Goal: Task Accomplishment & Management: Complete application form

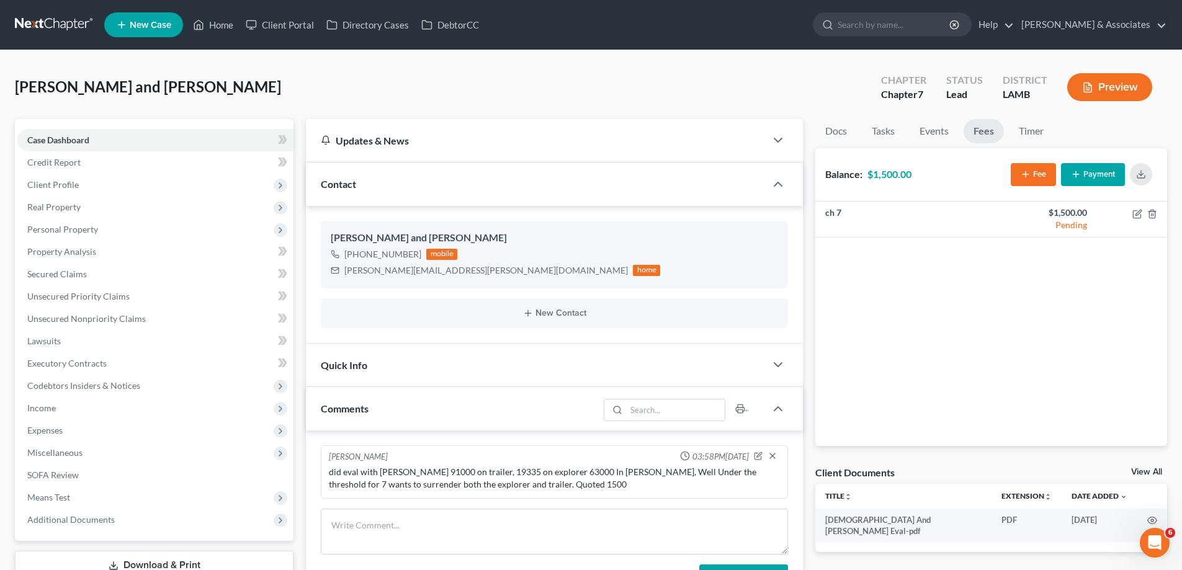
click at [127, 24] on icon at bounding box center [121, 24] width 11 height 15
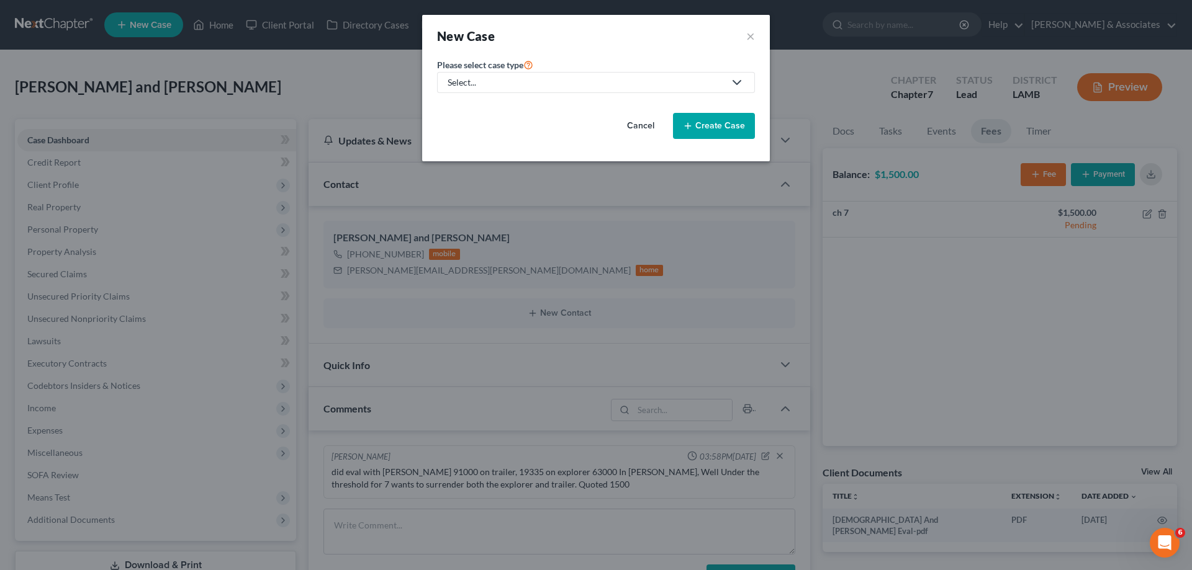
click at [595, 85] on div "Select..." at bounding box center [585, 82] width 277 height 12
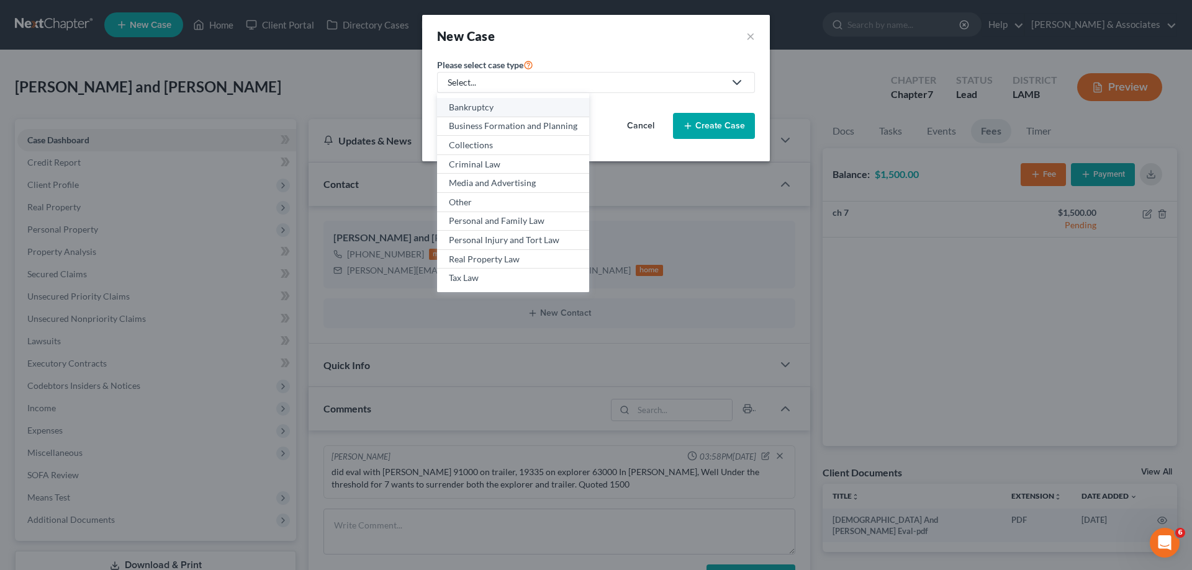
click at [516, 109] on div "Bankruptcy" at bounding box center [513, 107] width 128 height 12
select select "35"
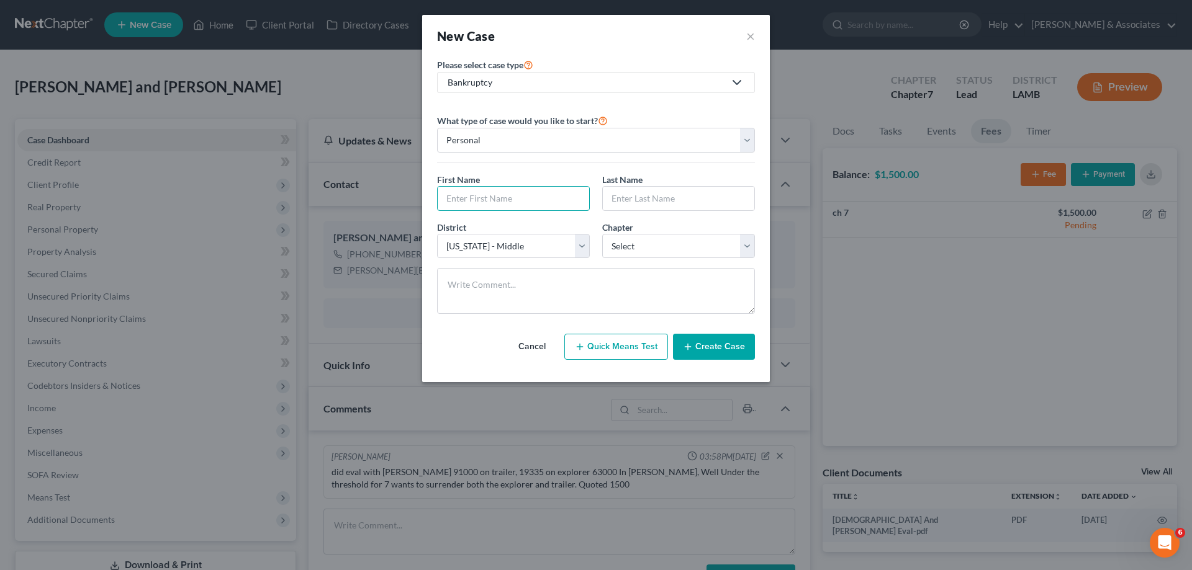
drag, startPoint x: 535, startPoint y: 199, endPoint x: 531, endPoint y: 178, distance: 20.8
click at [535, 199] on input "text" at bounding box center [513, 199] width 151 height 24
type input "Colton"
type input "[PERSON_NAME]"
select select "3"
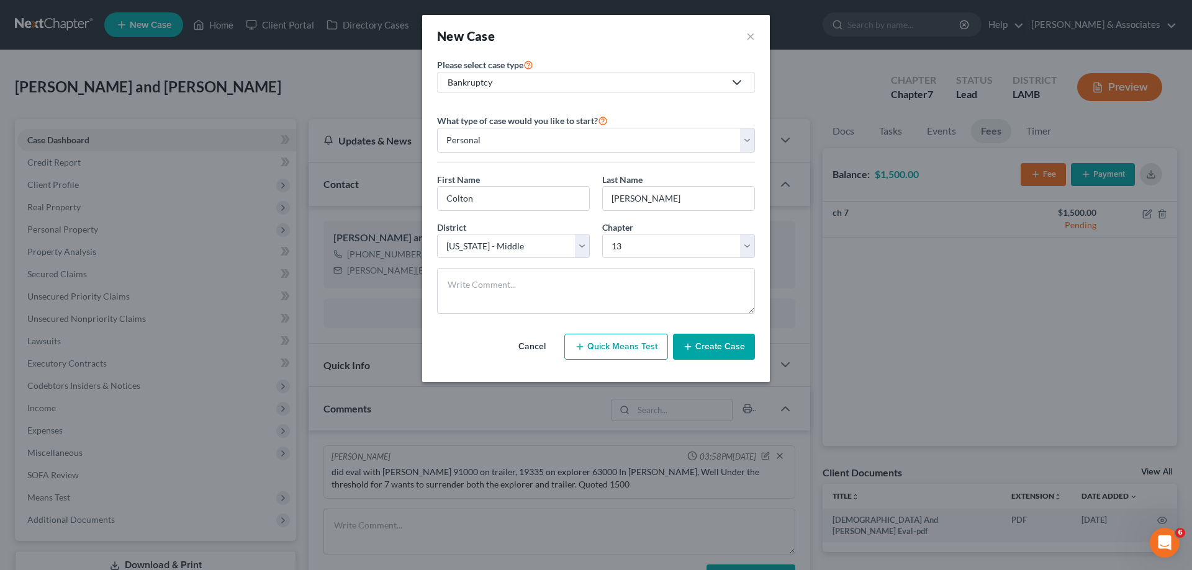
drag, startPoint x: 738, startPoint y: 339, endPoint x: 377, endPoint y: 1, distance: 495.3
click at [737, 342] on button "Create Case" at bounding box center [714, 347] width 82 height 26
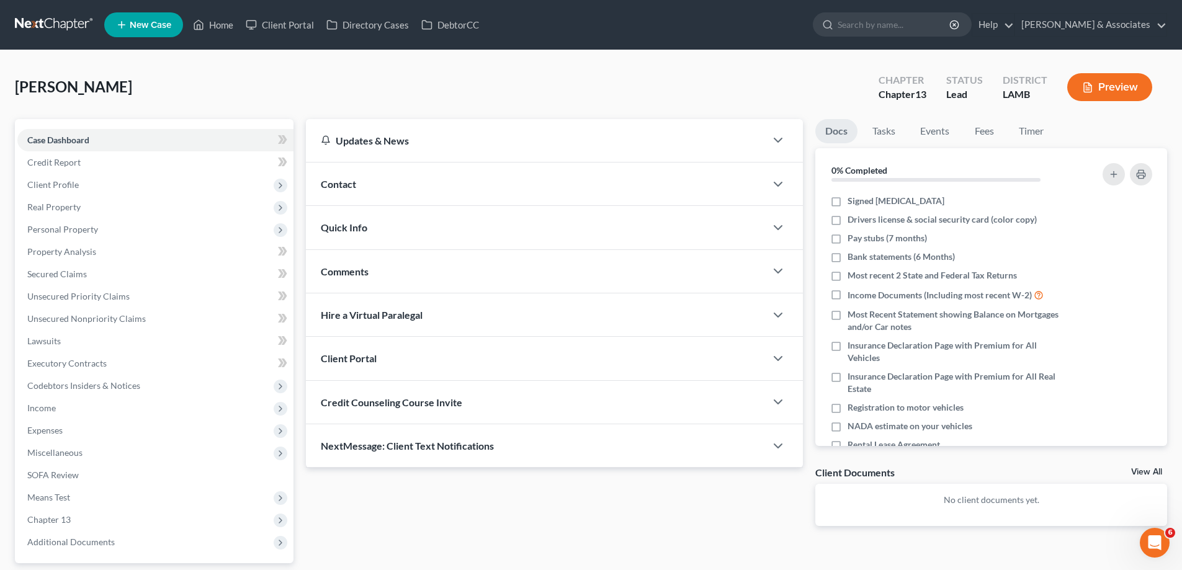
click at [405, 278] on div "Comments" at bounding box center [536, 271] width 460 height 43
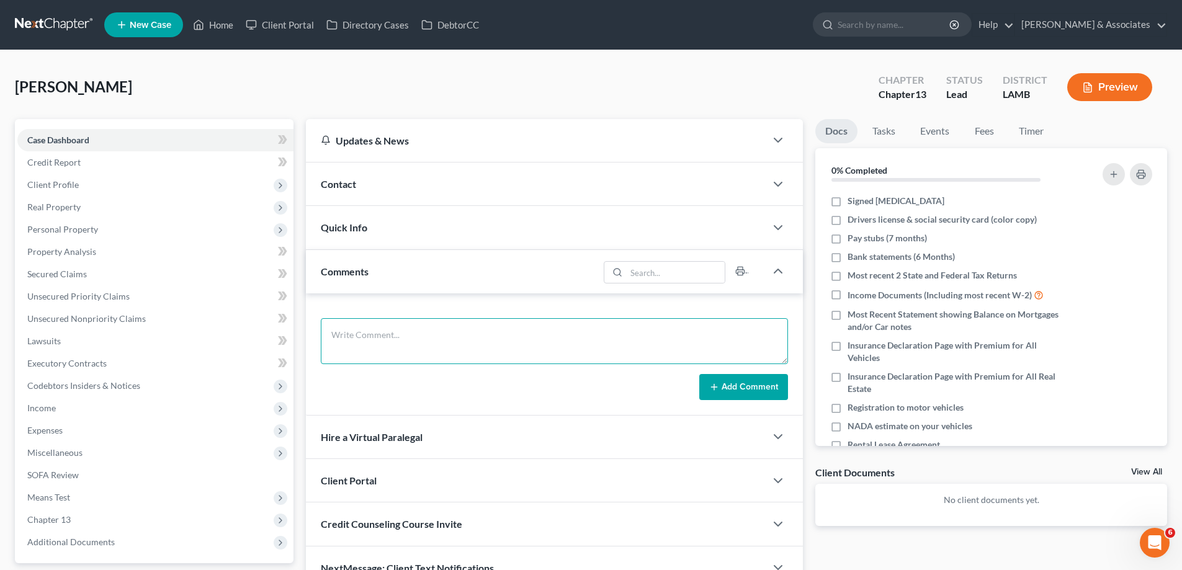
click at [387, 342] on textarea at bounding box center [554, 341] width 467 height 46
paste textarea "did eval with [PERSON_NAME] and [PERSON_NAME], 2 vehicles both behind 18000 in …"
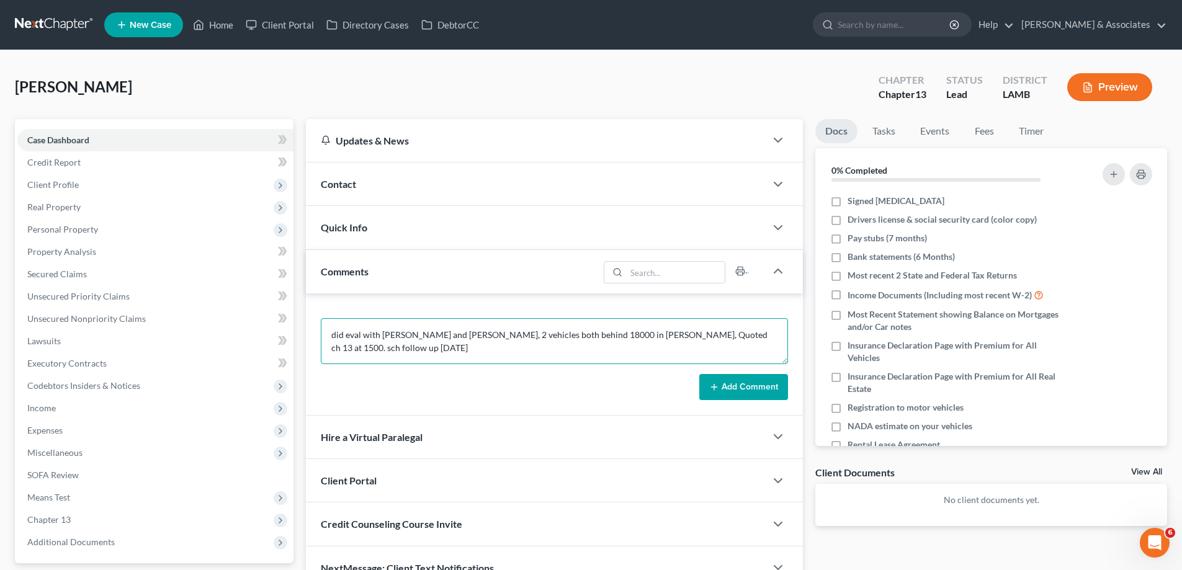
type textarea "did eval with [PERSON_NAME] and [PERSON_NAME], 2 vehicles both behind 18000 in …"
click at [730, 392] on button "Add Comment" at bounding box center [743, 387] width 89 height 26
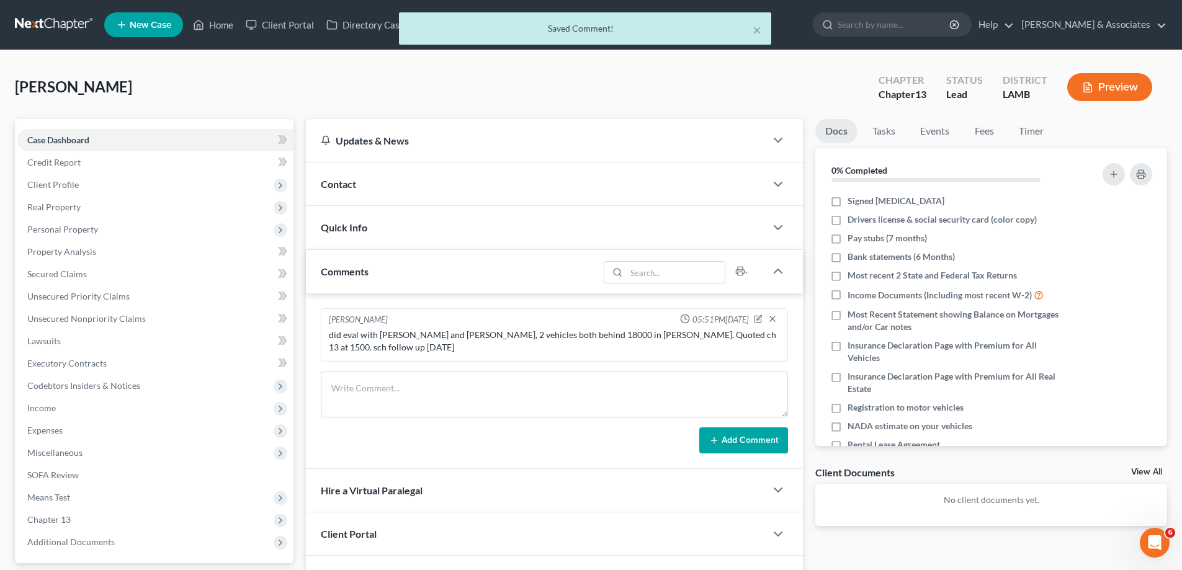
drag, startPoint x: 1144, startPoint y: 475, endPoint x: 621, endPoint y: 498, distance: 523.7
click at [1144, 475] on link "View All" at bounding box center [1146, 472] width 31 height 9
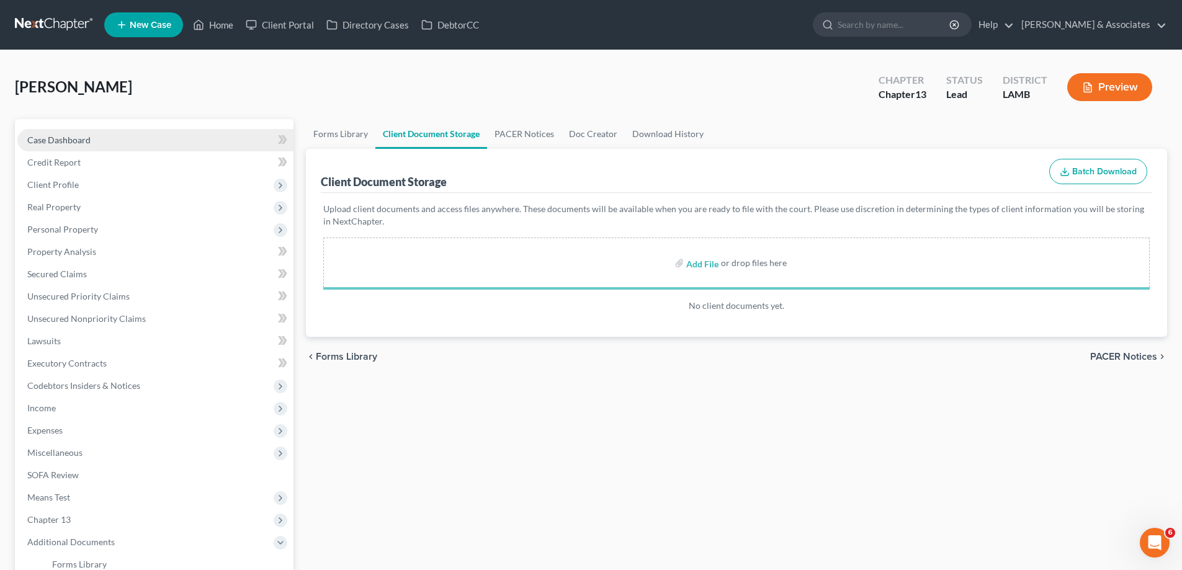
click at [90, 132] on link "Case Dashboard" at bounding box center [155, 140] width 276 height 22
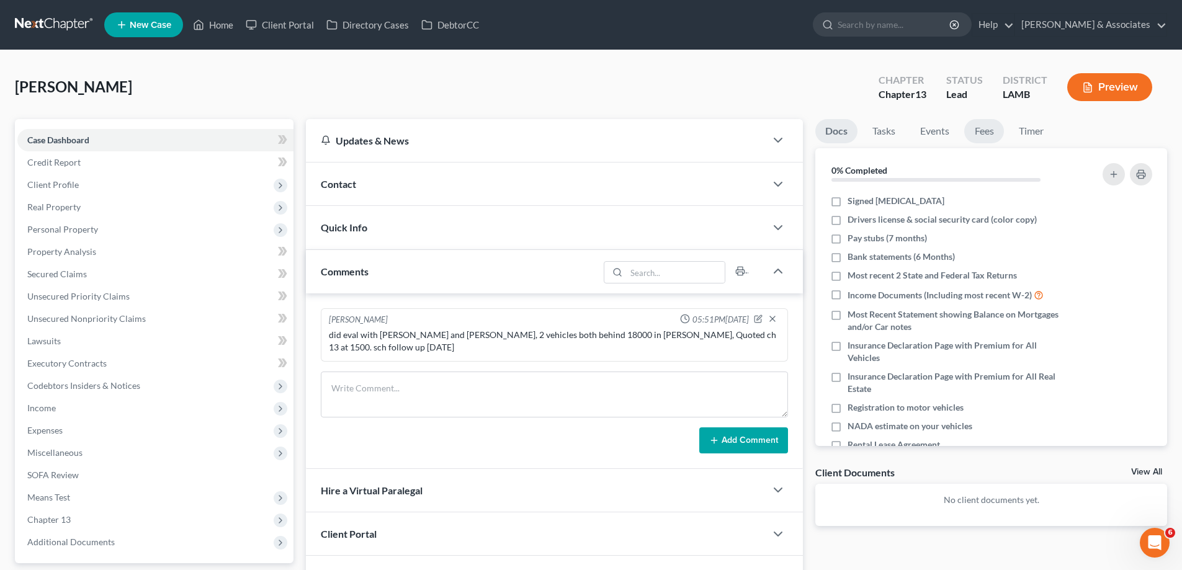
drag, startPoint x: 976, startPoint y: 122, endPoint x: 1086, endPoint y: 195, distance: 132.4
click at [976, 122] on link "Fees" at bounding box center [984, 131] width 40 height 24
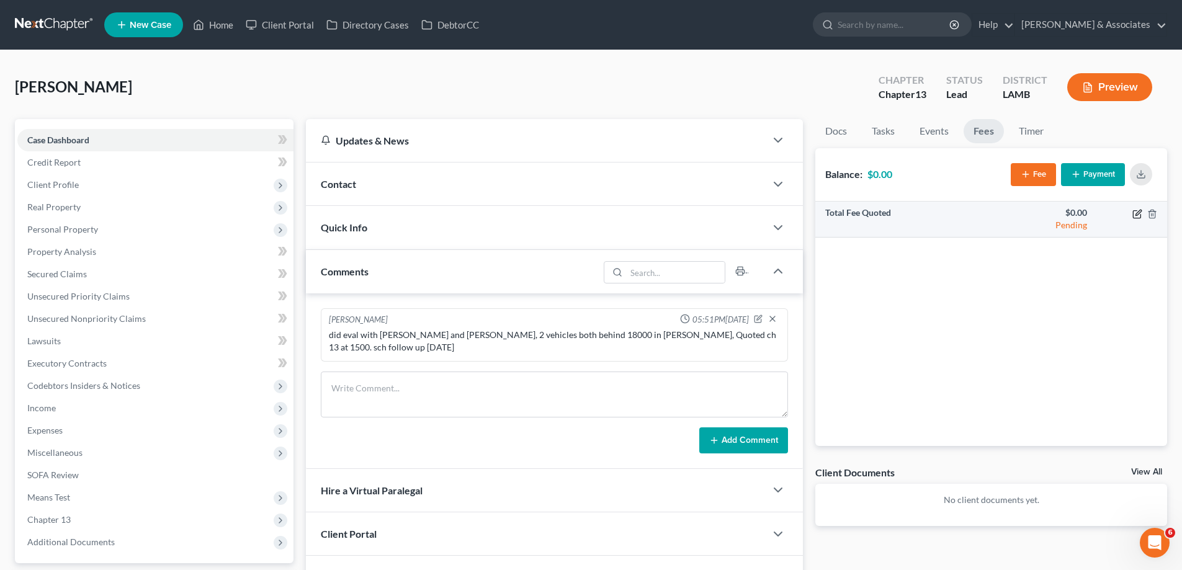
click at [1135, 218] on icon "button" at bounding box center [1136, 213] width 7 height 7
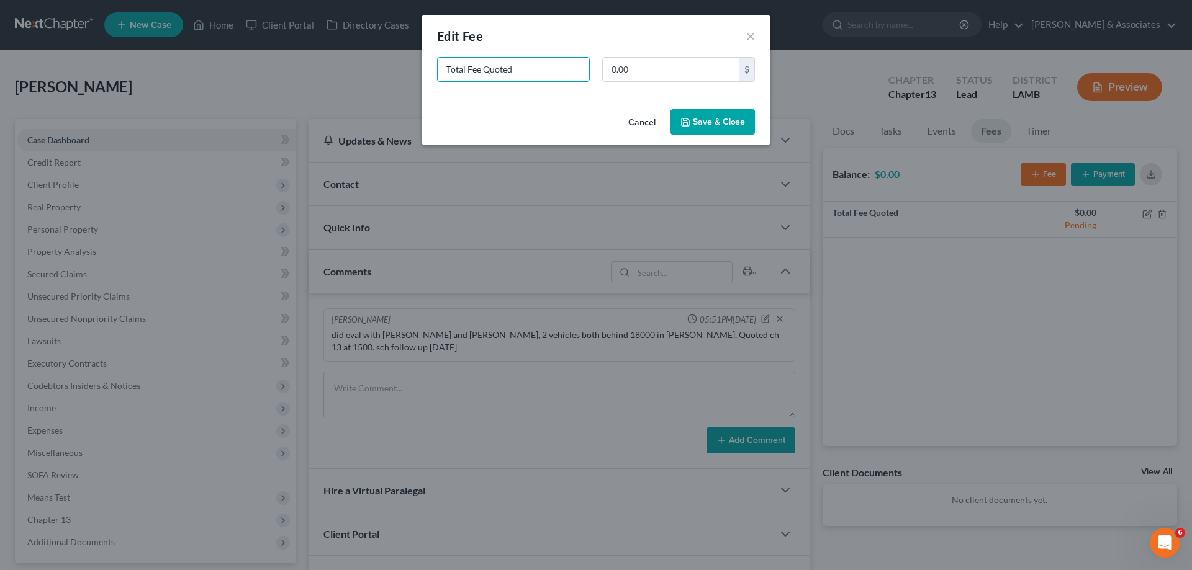
drag, startPoint x: 538, startPoint y: 68, endPoint x: 257, endPoint y: 0, distance: 289.3
click at [292, 29] on div "New Fee Edit Fee × Total Fee Quoted 0.00 $ Cancel Save & Close" at bounding box center [596, 285] width 1192 height 570
type input "ch 13"
type input "1,500"
click at [732, 118] on button "Save & Close" at bounding box center [712, 122] width 84 height 26
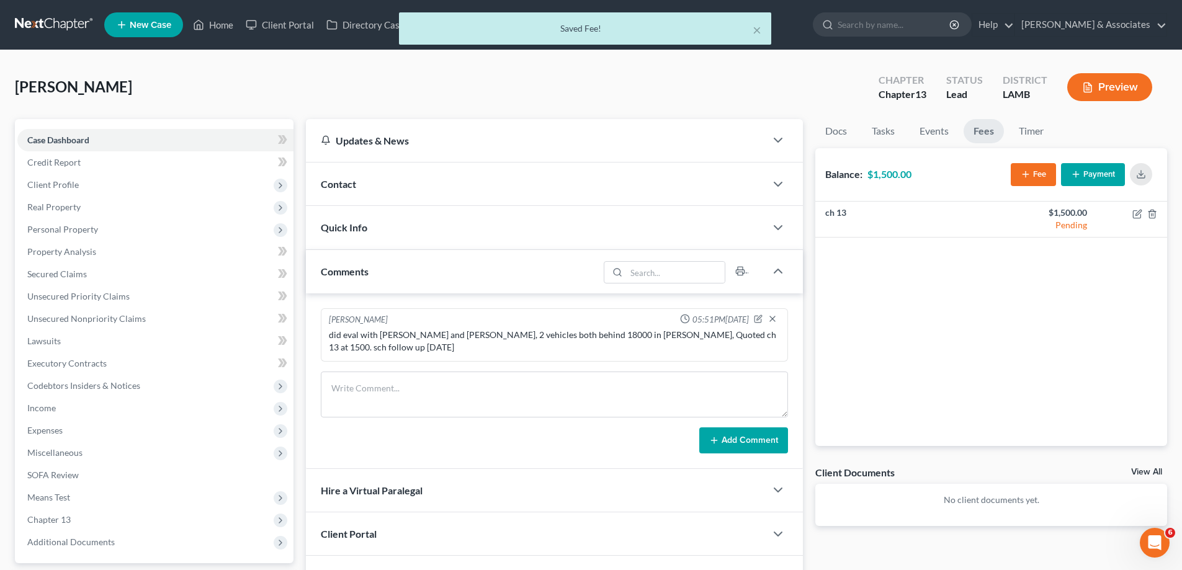
click at [1144, 471] on link "View All" at bounding box center [1146, 472] width 31 height 9
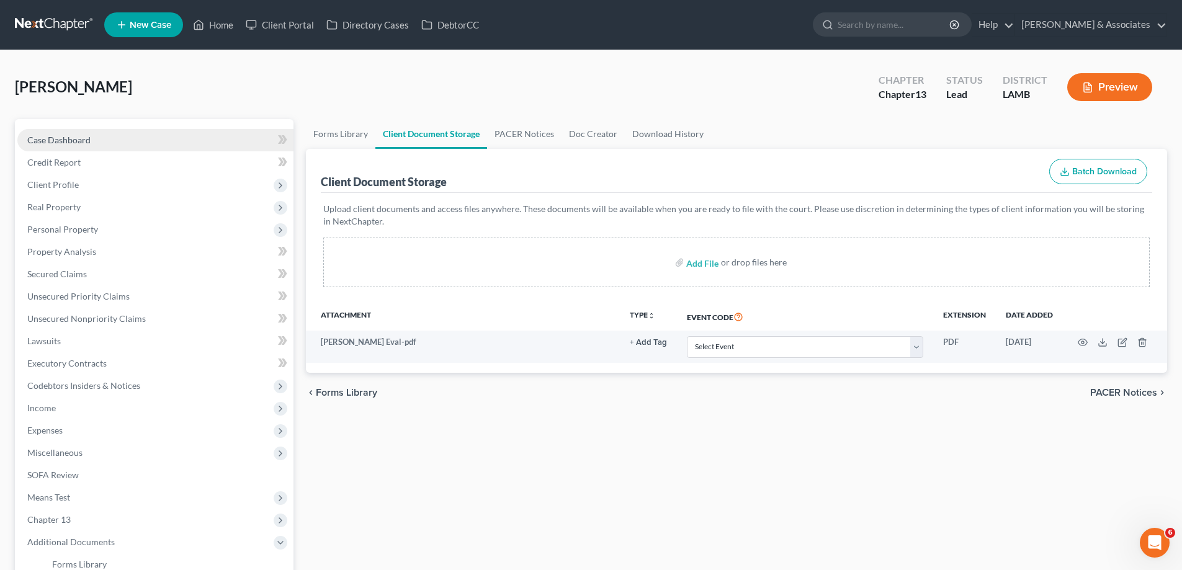
click at [100, 137] on link "Case Dashboard" at bounding box center [155, 140] width 276 height 22
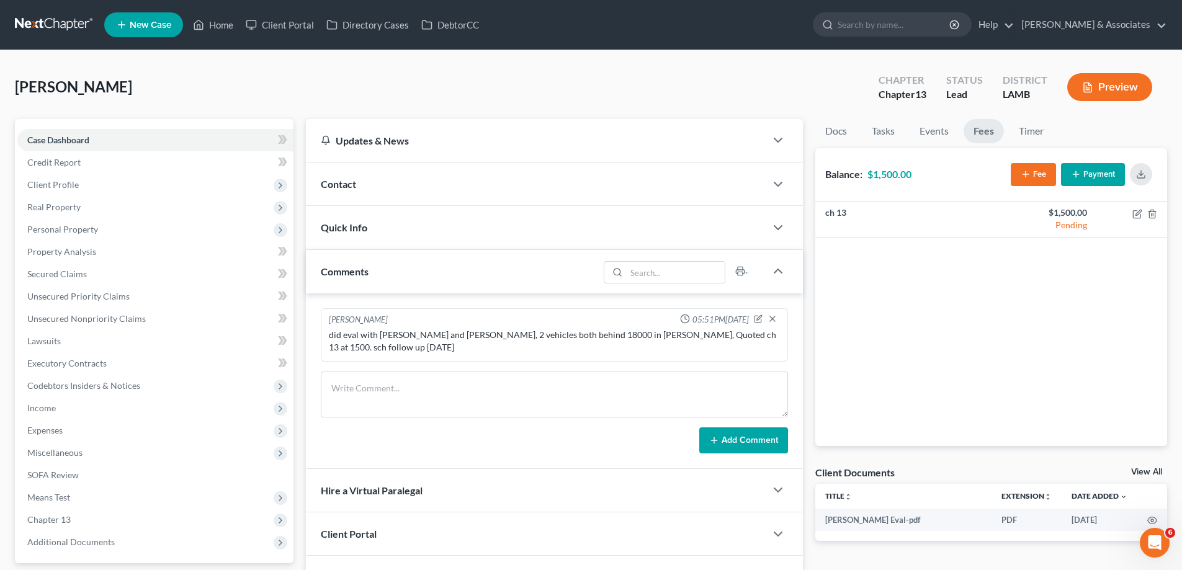
click at [729, 186] on div "Contact" at bounding box center [536, 184] width 460 height 43
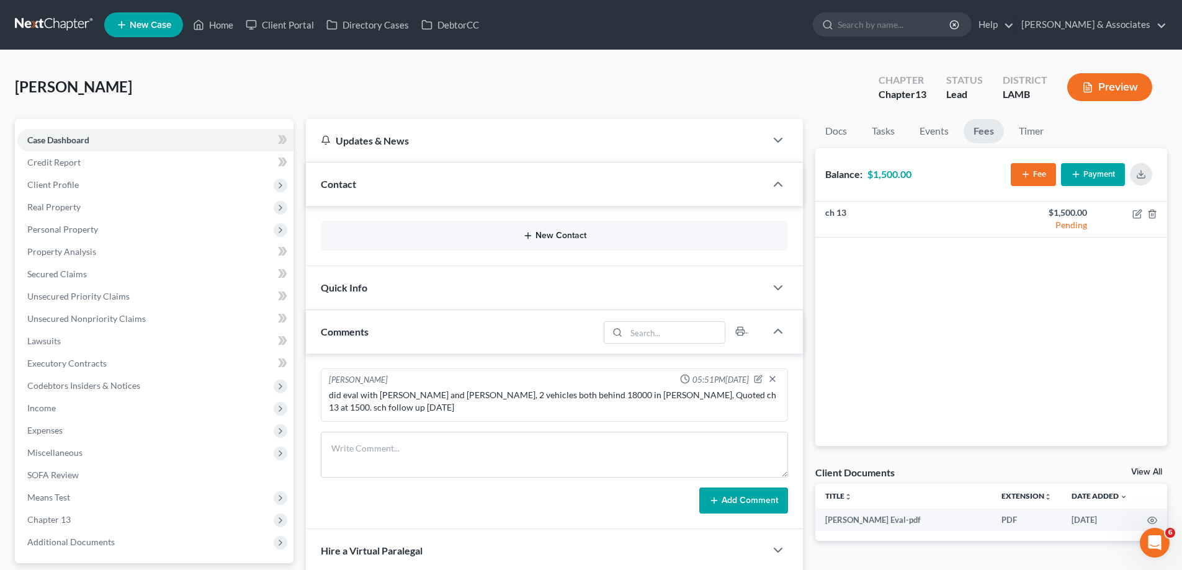
click at [523, 238] on icon "button" at bounding box center [528, 236] width 10 height 10
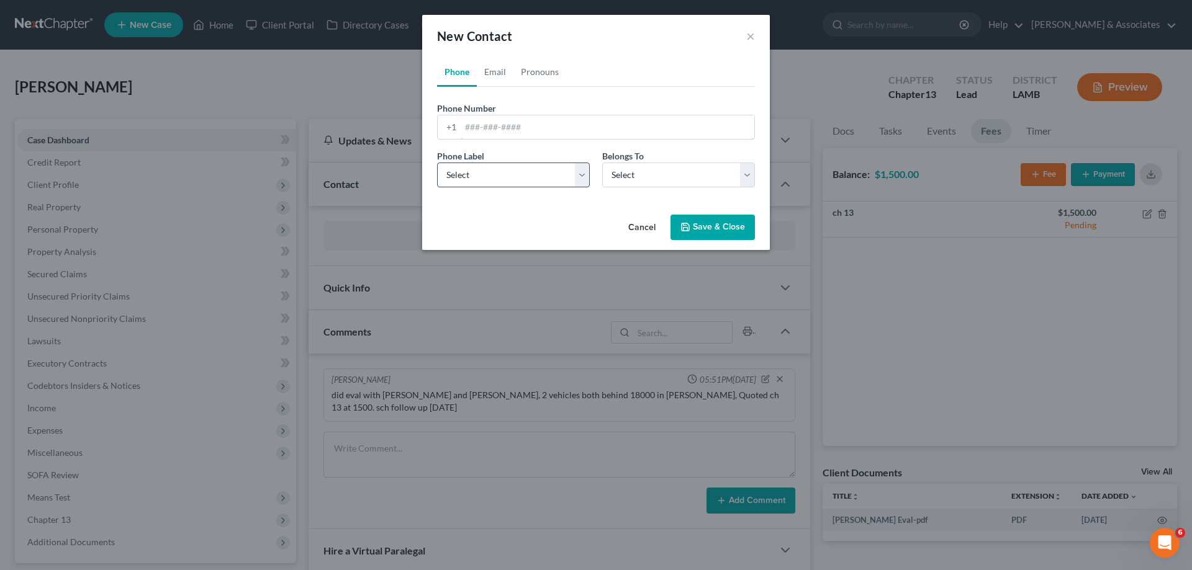
drag, startPoint x: 484, startPoint y: 130, endPoint x: 478, endPoint y: 169, distance: 38.9
click at [484, 130] on input "tel" at bounding box center [607, 127] width 294 height 24
paste input "[PHONE_NUMBER]"
type input "[PHONE_NUMBER]"
click at [484, 187] on select "Select Mobile Home Work Other" at bounding box center [513, 175] width 153 height 25
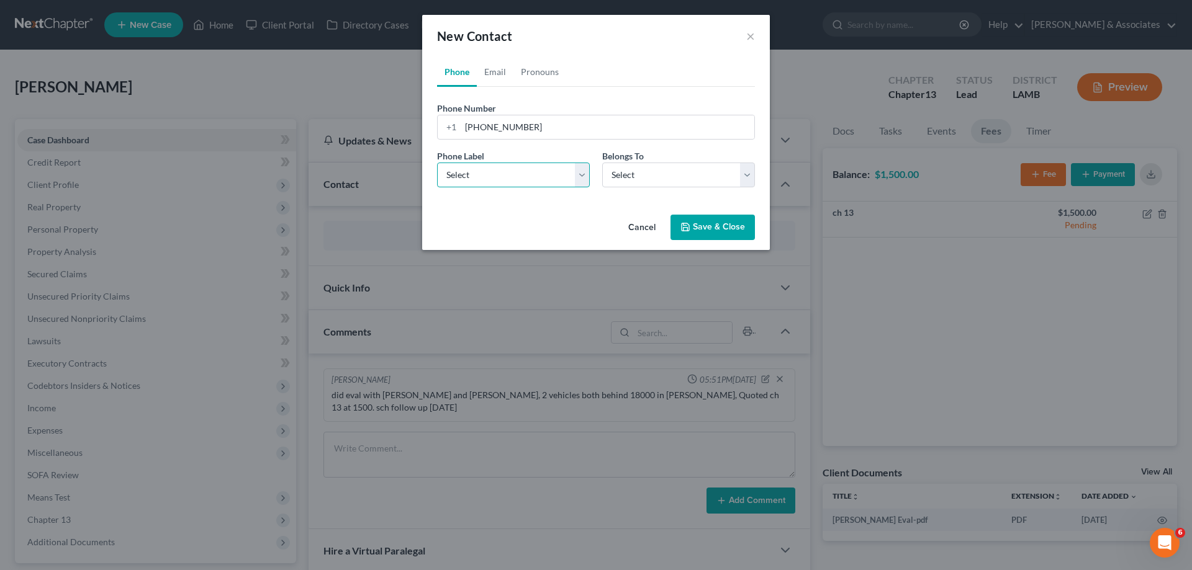
select select "0"
click at [437, 163] on select "Select Mobile Home Work Other" at bounding box center [513, 175] width 153 height 25
drag, startPoint x: 631, startPoint y: 179, endPoint x: 631, endPoint y: 187, distance: 7.4
click at [631, 179] on select "Select Client Other" at bounding box center [678, 175] width 153 height 25
select select "0"
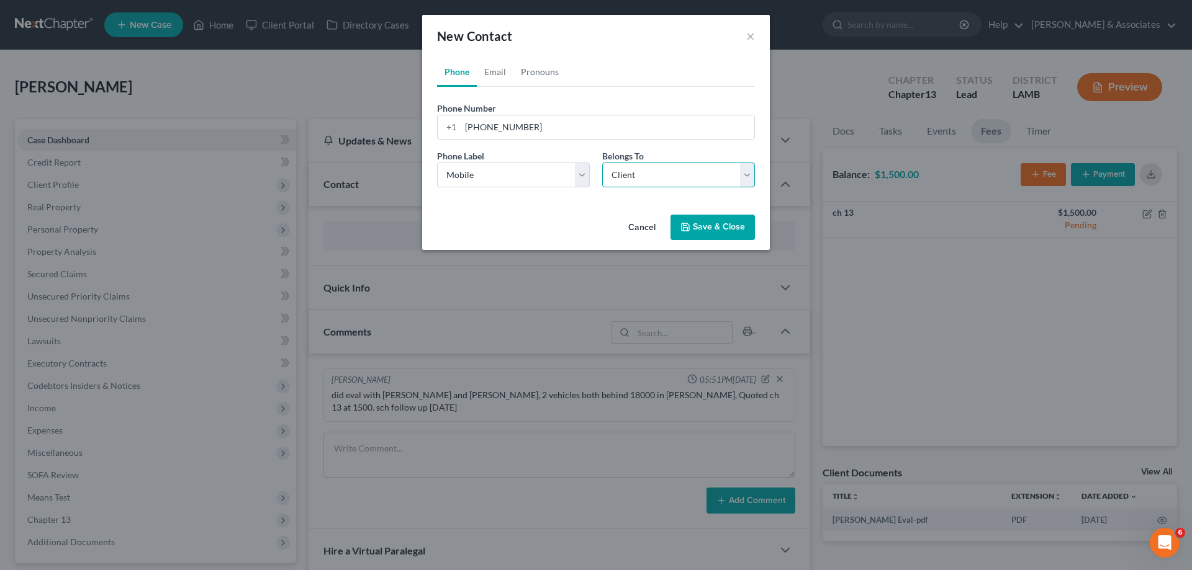
click at [602, 163] on select "Select Client Other" at bounding box center [678, 175] width 153 height 25
select select "0"
click at [496, 67] on link "Email" at bounding box center [495, 72] width 37 height 30
drag, startPoint x: 536, startPoint y: 115, endPoint x: 504, endPoint y: 140, distance: 39.8
click at [536, 115] on input "email" at bounding box center [607, 127] width 294 height 24
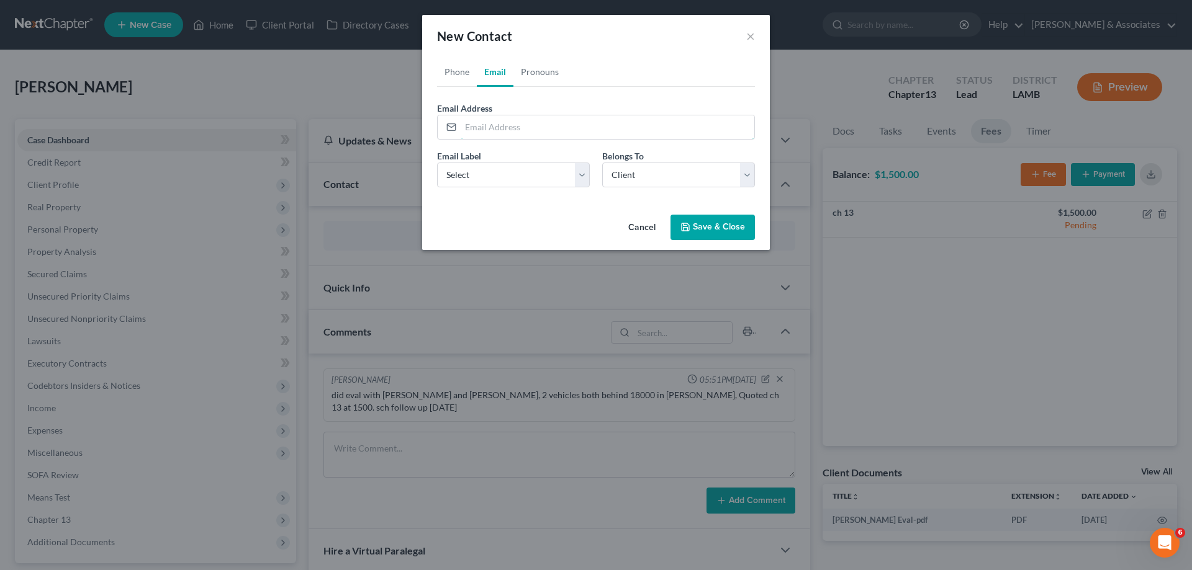
paste input "[EMAIL_ADDRESS][DOMAIN_NAME]"
type input "[EMAIL_ADDRESS][DOMAIN_NAME]"
drag, startPoint x: 484, startPoint y: 175, endPoint x: 490, endPoint y: 187, distance: 13.3
click at [484, 175] on select "Select Home Work Other" at bounding box center [513, 175] width 153 height 25
select select "0"
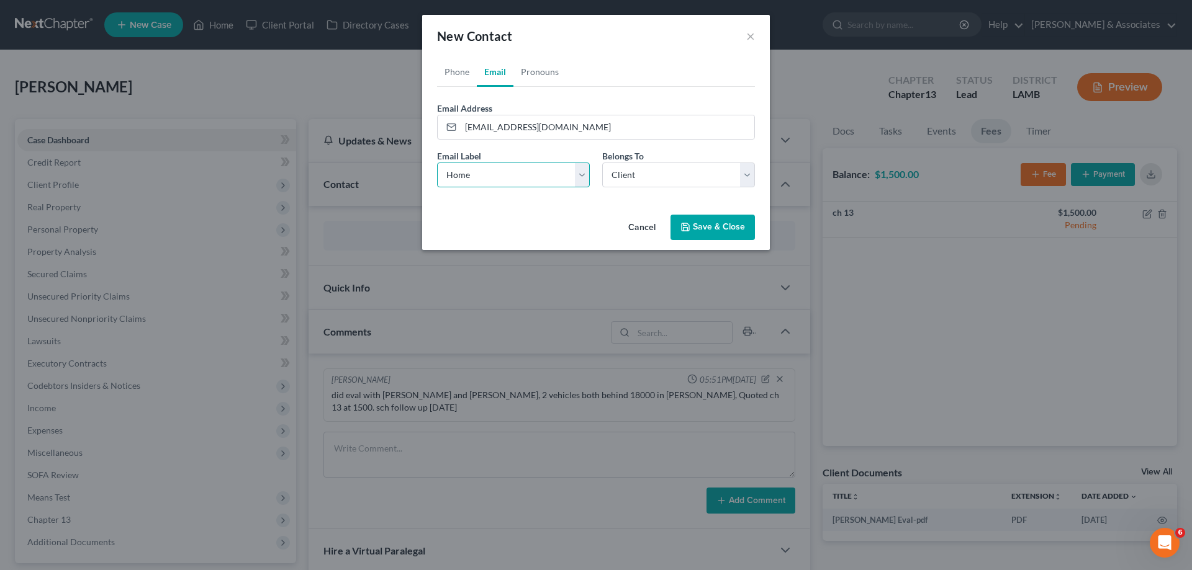
click at [437, 163] on select "Select Home Work Other" at bounding box center [513, 175] width 153 height 25
click at [649, 173] on select "Select Client Other" at bounding box center [678, 175] width 153 height 25
click at [602, 163] on select "Select Client Other" at bounding box center [678, 175] width 153 height 25
click at [709, 222] on button "Save & Close" at bounding box center [712, 228] width 84 height 26
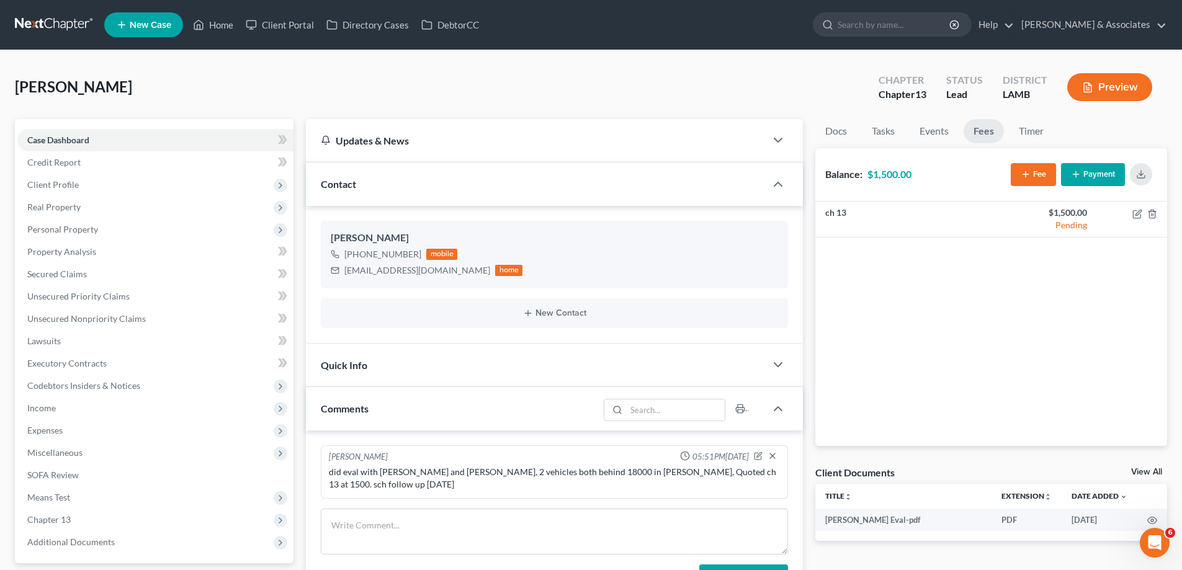
click at [135, 19] on link "New Case" at bounding box center [143, 24] width 79 height 25
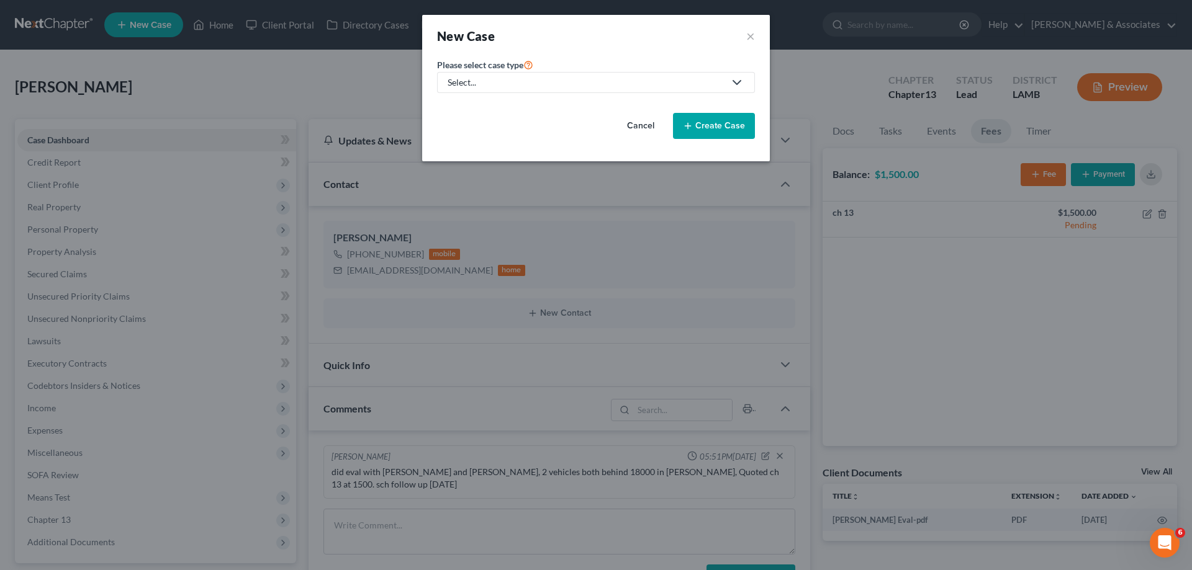
click at [523, 79] on div "Select..." at bounding box center [585, 82] width 277 height 12
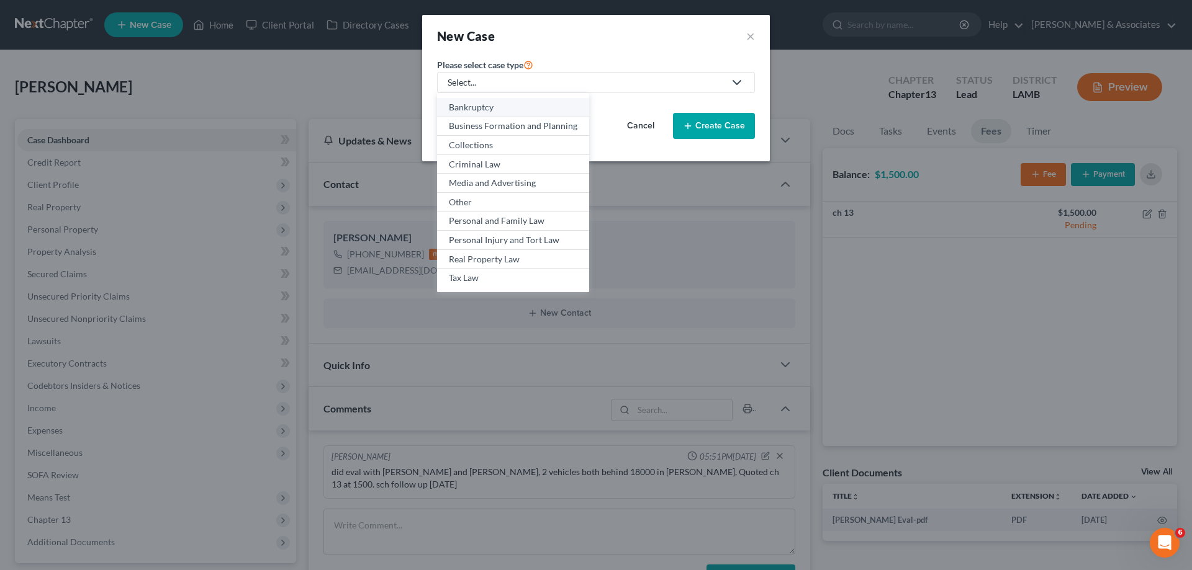
click at [492, 102] on div "Bankruptcy" at bounding box center [513, 107] width 128 height 12
select select "35"
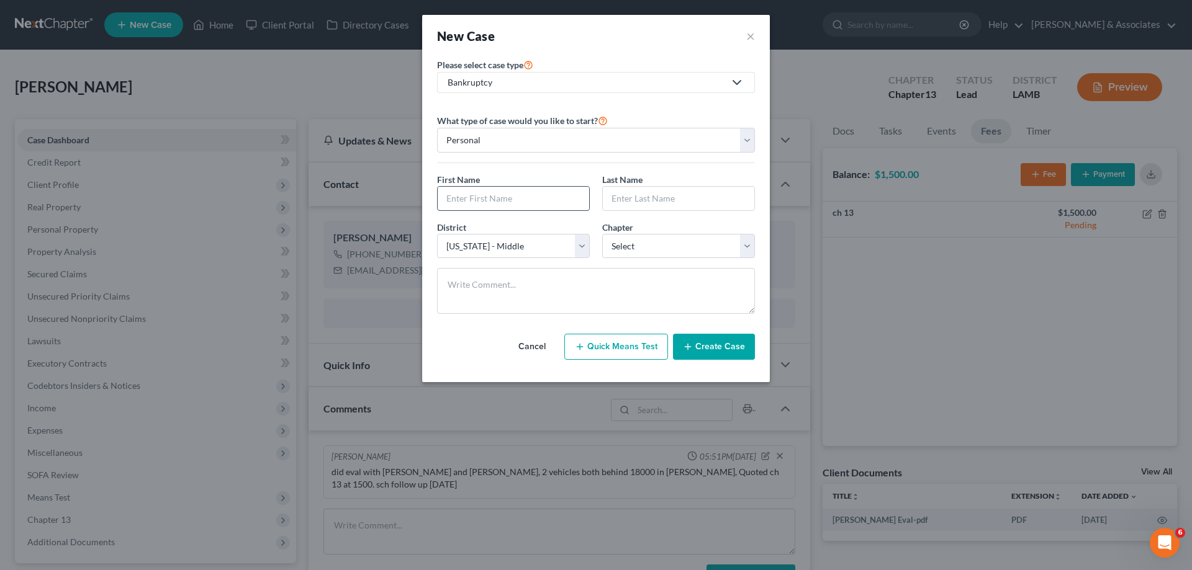
click at [514, 197] on input "text" at bounding box center [513, 199] width 151 height 24
type input "Audrell"
type input "[PERSON_NAME]"
select select "34"
select select "0"
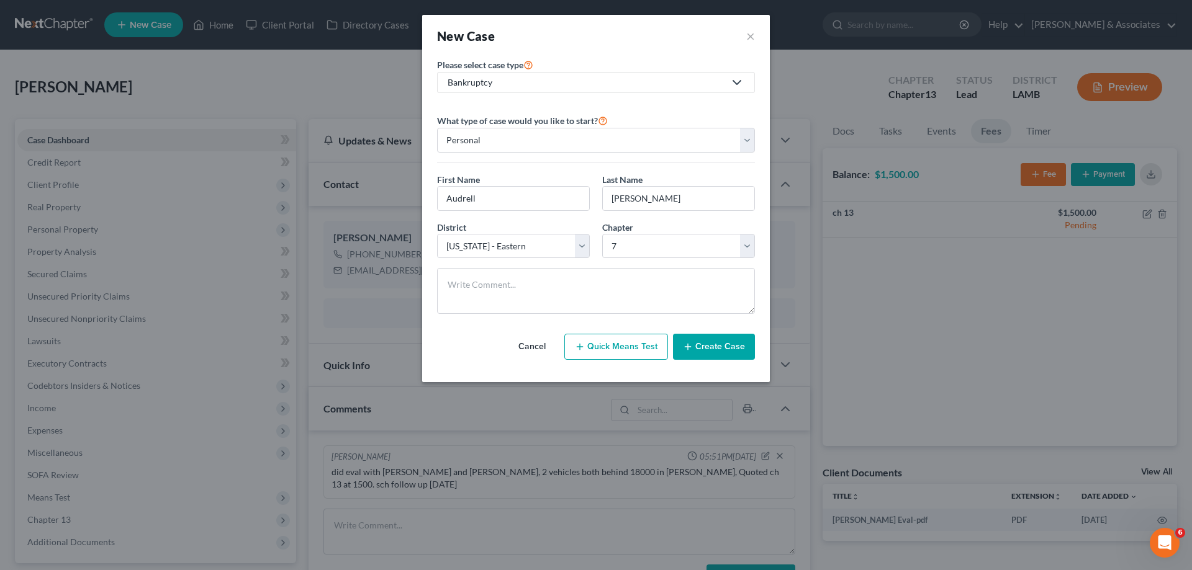
click at [714, 347] on button "Create Case" at bounding box center [714, 347] width 82 height 26
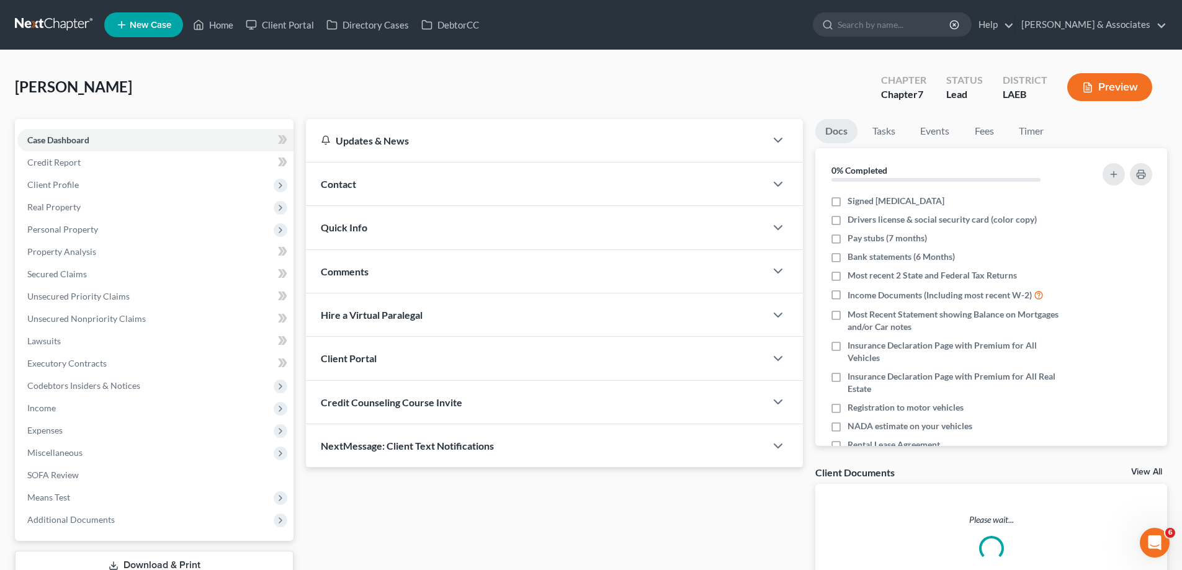
click at [601, 184] on div "Contact" at bounding box center [536, 184] width 460 height 43
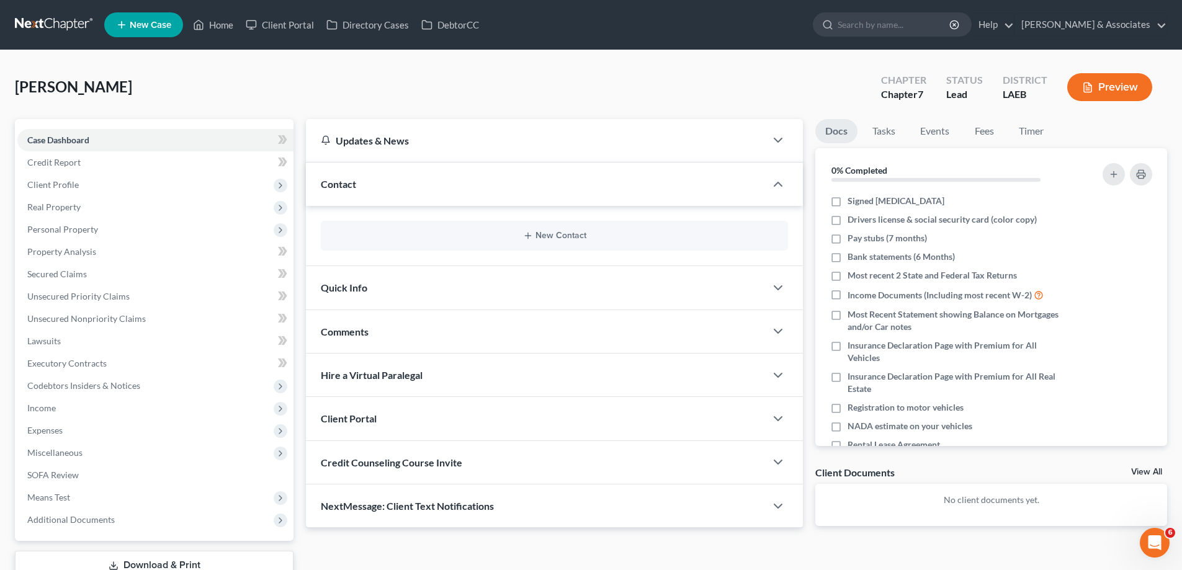
click at [570, 230] on div "New Contact" at bounding box center [554, 236] width 467 height 30
click at [551, 235] on button "New Contact" at bounding box center [554, 236] width 447 height 10
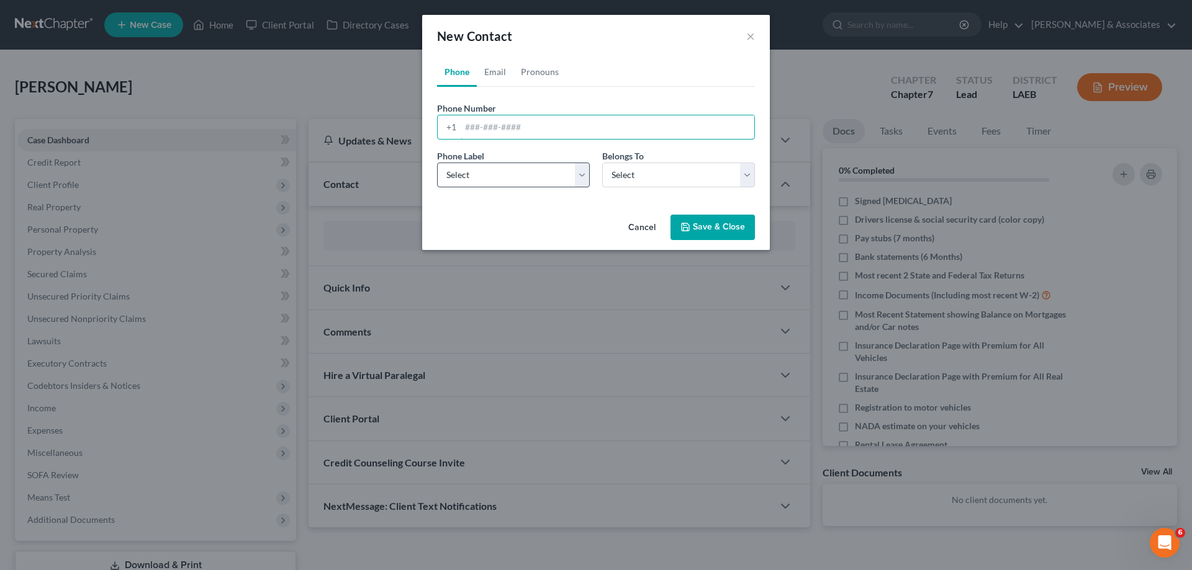
drag, startPoint x: 507, startPoint y: 128, endPoint x: 487, endPoint y: 174, distance: 50.3
click at [507, 128] on input "tel" at bounding box center [607, 127] width 294 height 24
paste input "[PHONE_NUMBER]"
type input "[PHONE_NUMBER]"
click at [483, 182] on select "Select Mobile Home Work Other" at bounding box center [513, 175] width 153 height 25
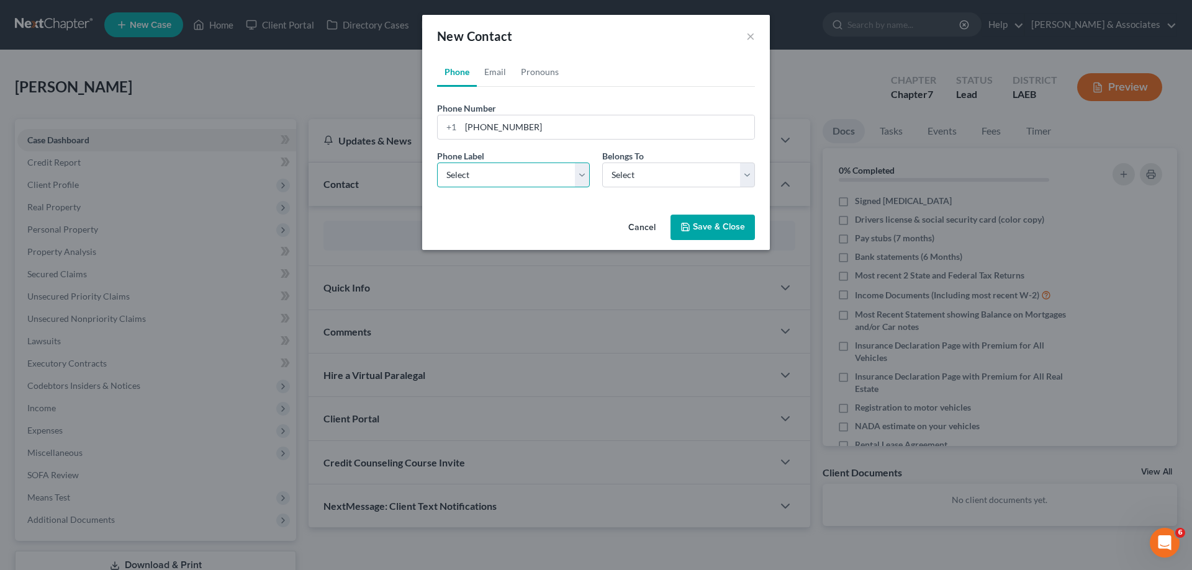
select select "0"
click at [437, 163] on select "Select Mobile Home Work Other" at bounding box center [513, 175] width 153 height 25
drag, startPoint x: 632, startPoint y: 177, endPoint x: 631, endPoint y: 187, distance: 9.4
click at [632, 177] on select "Select Client Other" at bounding box center [678, 175] width 153 height 25
select select "0"
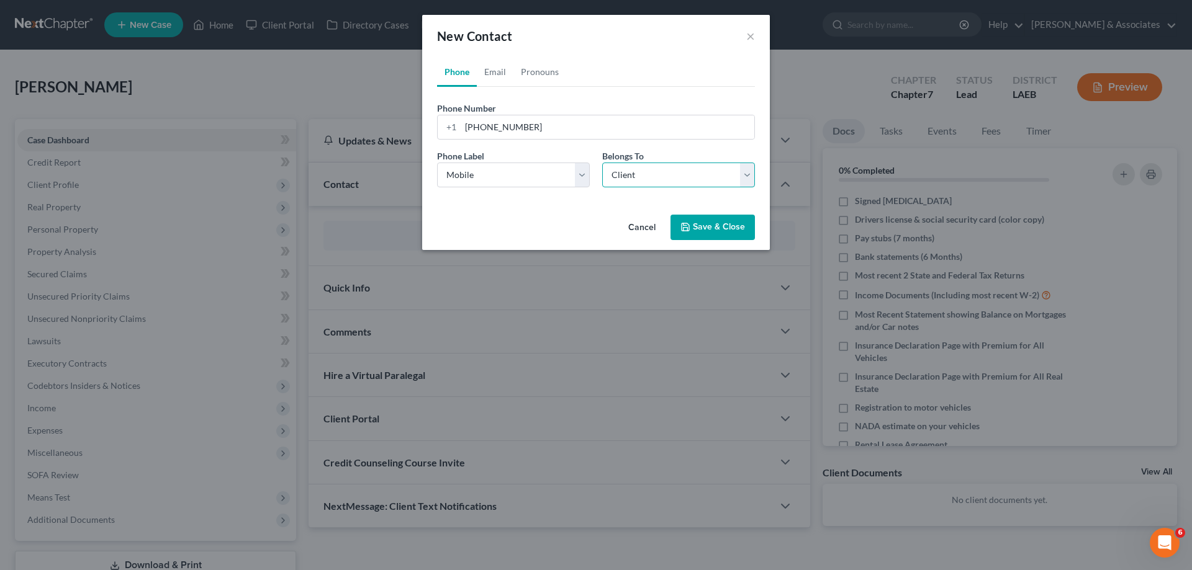
click at [602, 163] on select "Select Client Other" at bounding box center [678, 175] width 153 height 25
select select "0"
click at [503, 75] on link "Email" at bounding box center [495, 72] width 37 height 30
drag, startPoint x: 527, startPoint y: 115, endPoint x: 487, endPoint y: 163, distance: 62.1
click at [527, 115] on input "email" at bounding box center [607, 127] width 294 height 24
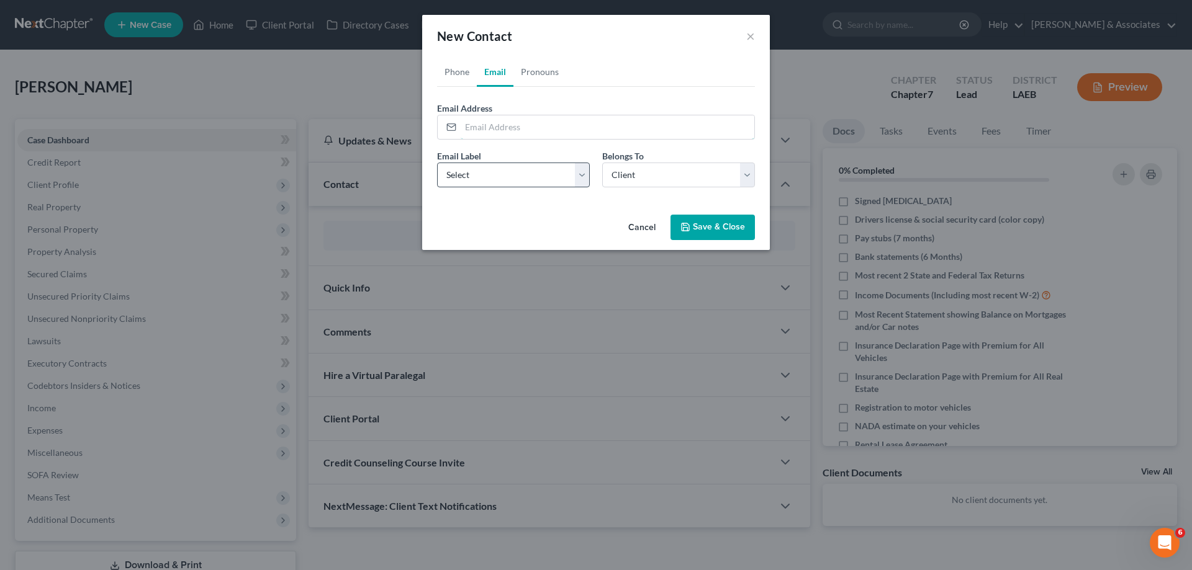
paste input "[EMAIL_ADDRESS][DOMAIN_NAME]"
type input "[EMAIL_ADDRESS][DOMAIN_NAME]"
click at [490, 179] on select "Select Home Work Other" at bounding box center [513, 175] width 153 height 25
select select "0"
click at [437, 163] on select "Select Home Work Other" at bounding box center [513, 175] width 153 height 25
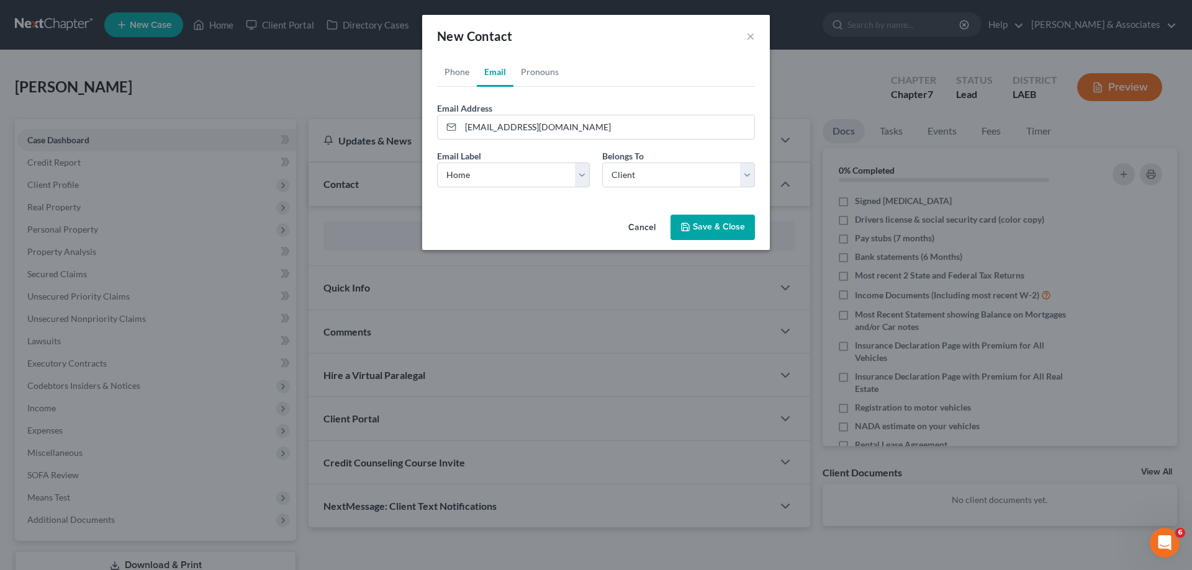
click at [712, 230] on button "Save & Close" at bounding box center [712, 228] width 84 height 26
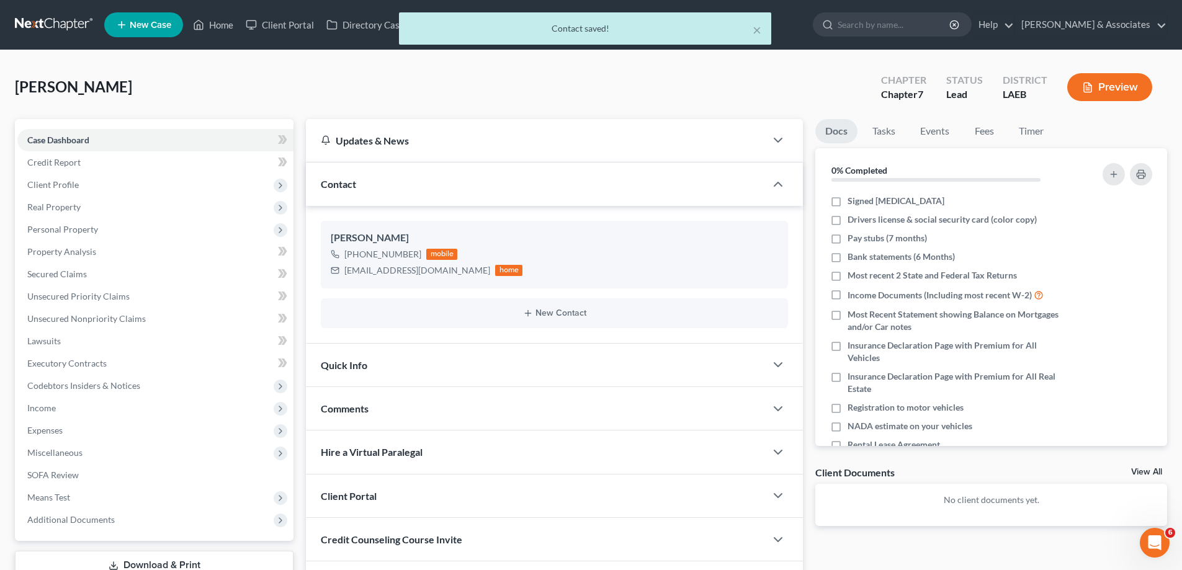
drag, startPoint x: 461, startPoint y: 413, endPoint x: 1185, endPoint y: 416, distance: 723.6
click at [461, 413] on div "Comments" at bounding box center [536, 408] width 460 height 43
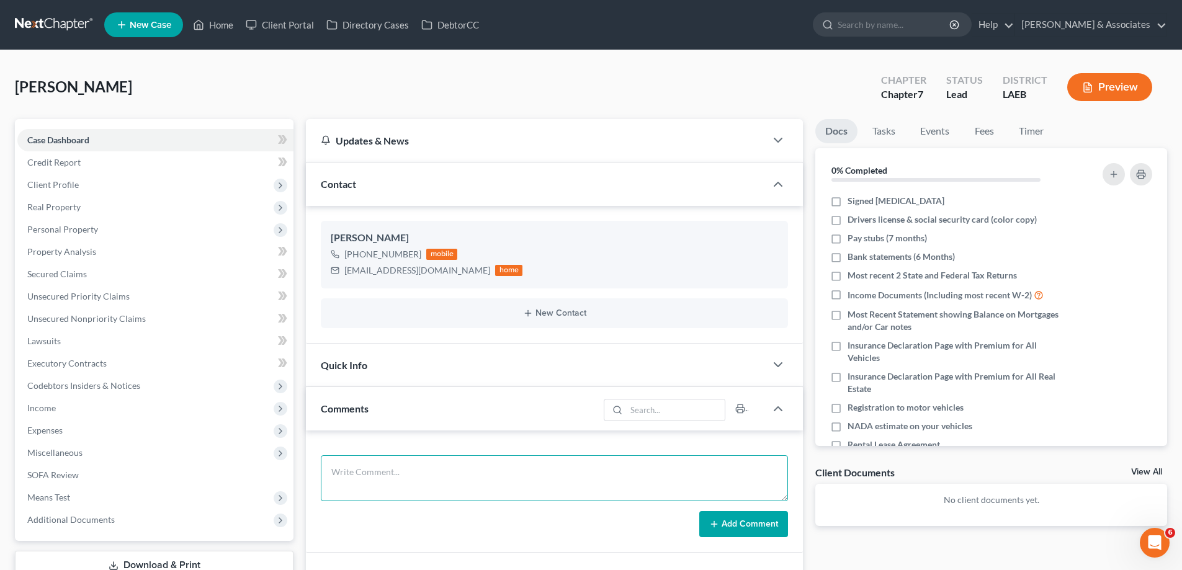
click at [492, 466] on textarea at bounding box center [554, 479] width 467 height 46
paste textarea "did eval with [PERSON_NAME], 22800 in [PERSON_NAME] quoted Ch 7 at 1500"
type textarea "did eval with [PERSON_NAME], 22800 in [PERSON_NAME] quoted Ch 7 at 1500"
click at [729, 520] on button "Add Comment" at bounding box center [743, 524] width 89 height 26
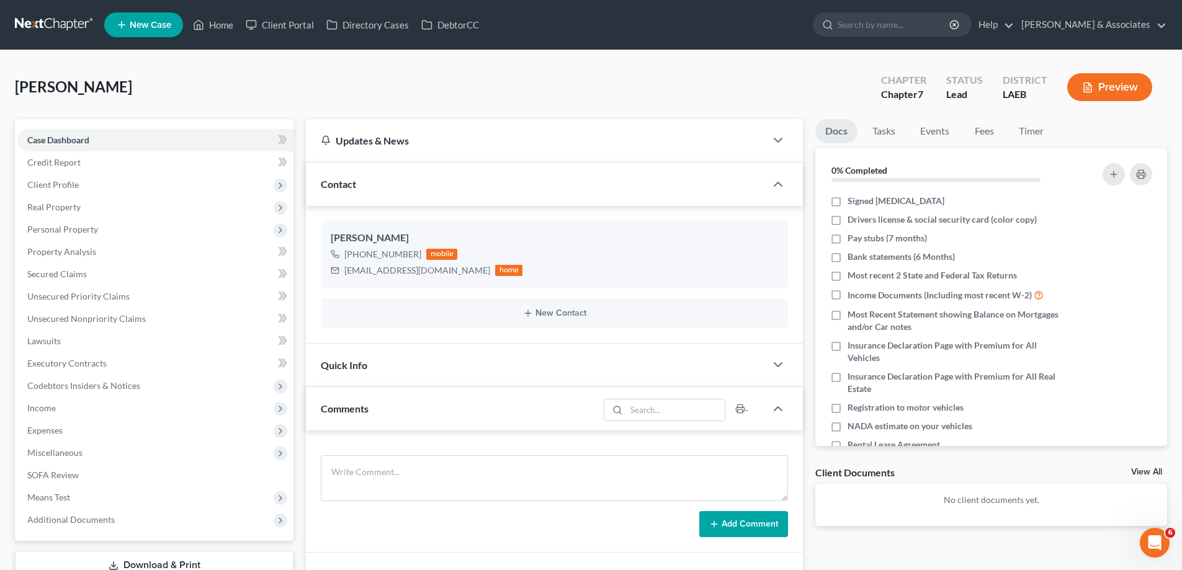
scroll to position [0, 0]
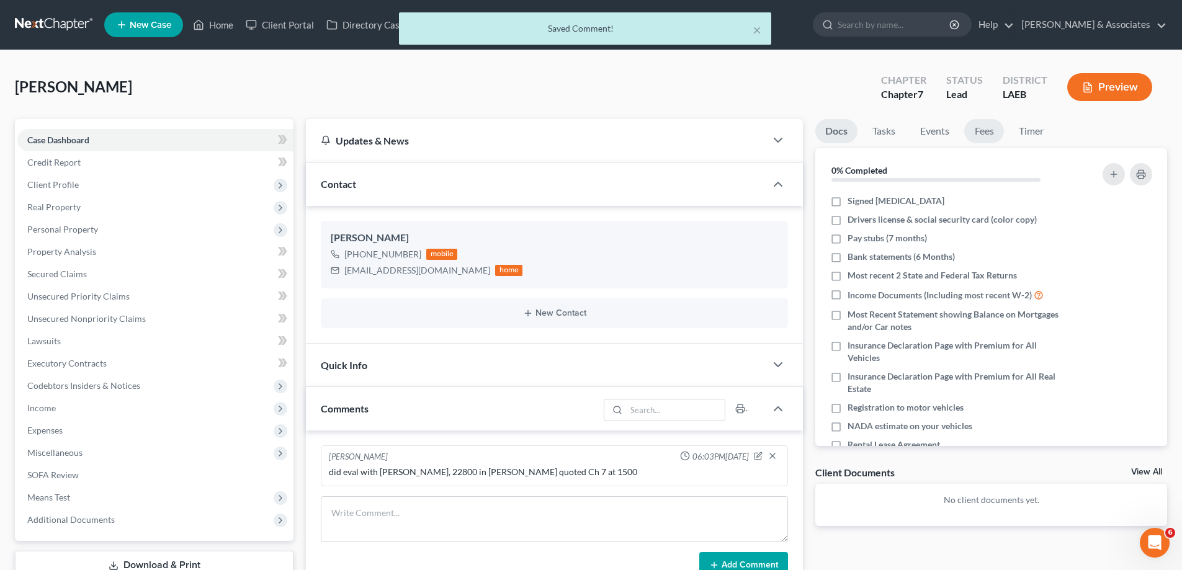
click at [981, 137] on link "Fees" at bounding box center [984, 131] width 40 height 24
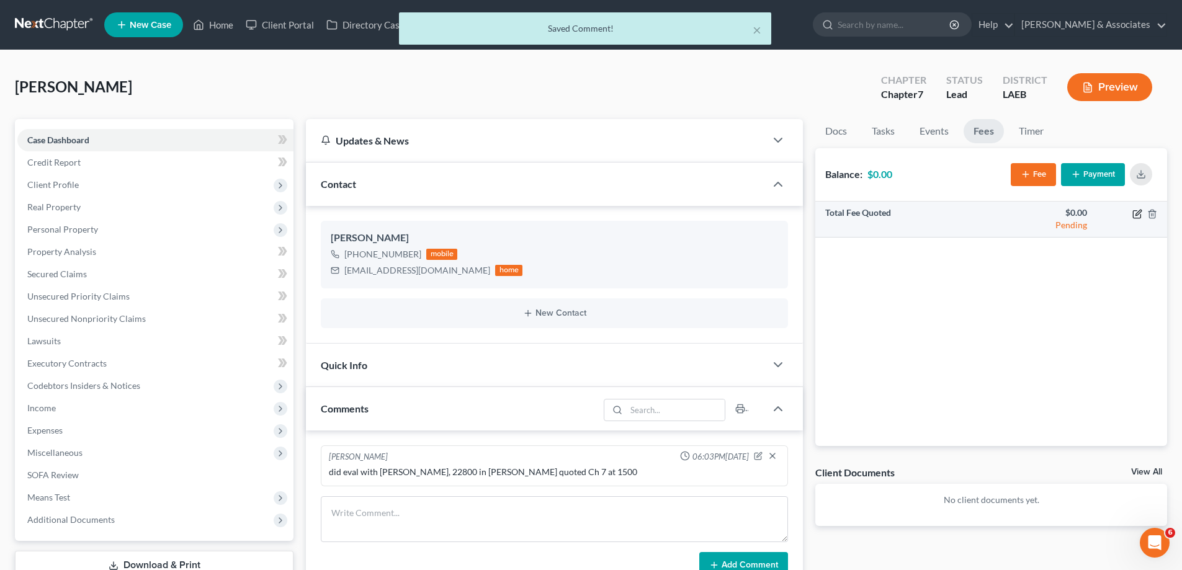
click at [1136, 217] on icon "button" at bounding box center [1138, 214] width 10 height 10
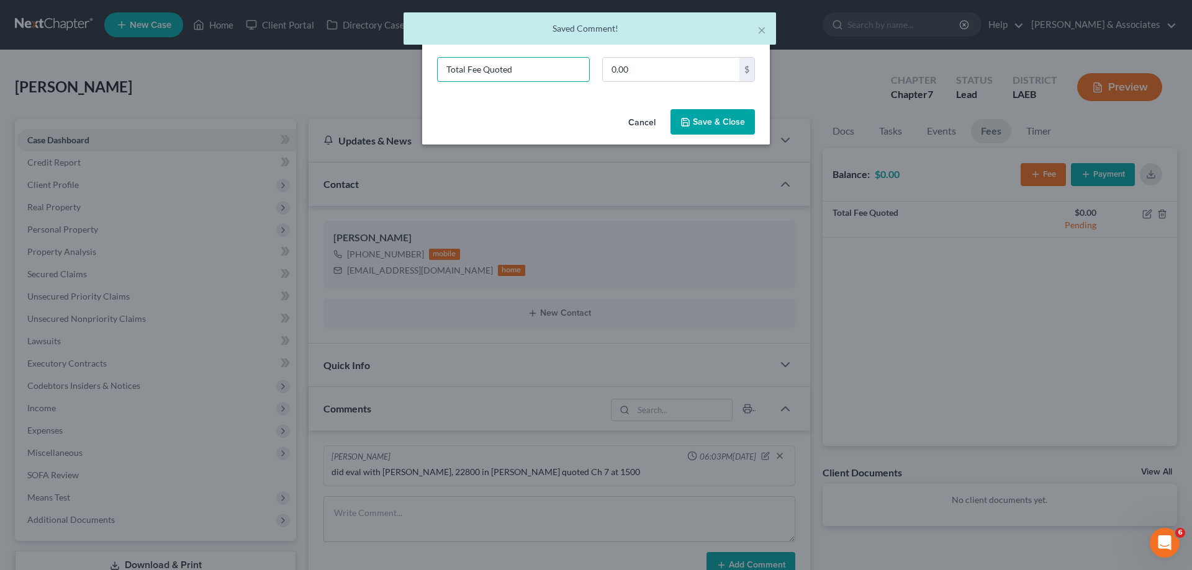
drag, startPoint x: 514, startPoint y: 71, endPoint x: 358, endPoint y: 45, distance: 157.9
click at [385, 53] on div "New Fee Edit Fee × Total Fee Quoted 0.00 $ Cancel Save & Close" at bounding box center [596, 285] width 1192 height 570
type input "ch 7"
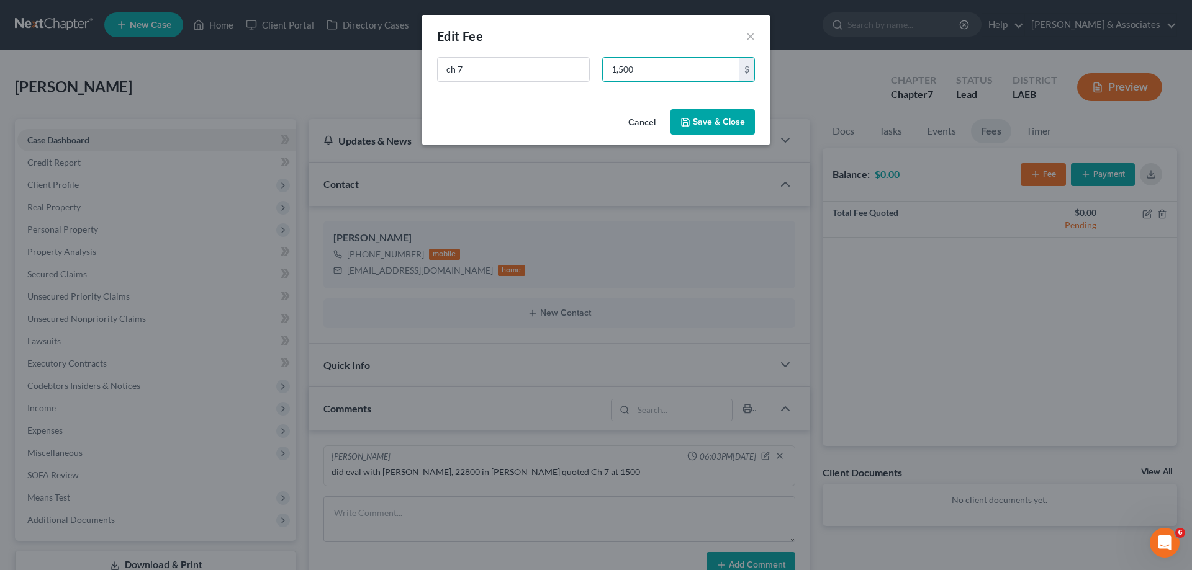
type input "1,500"
click at [713, 110] on button "Save & Close" at bounding box center [712, 122] width 84 height 26
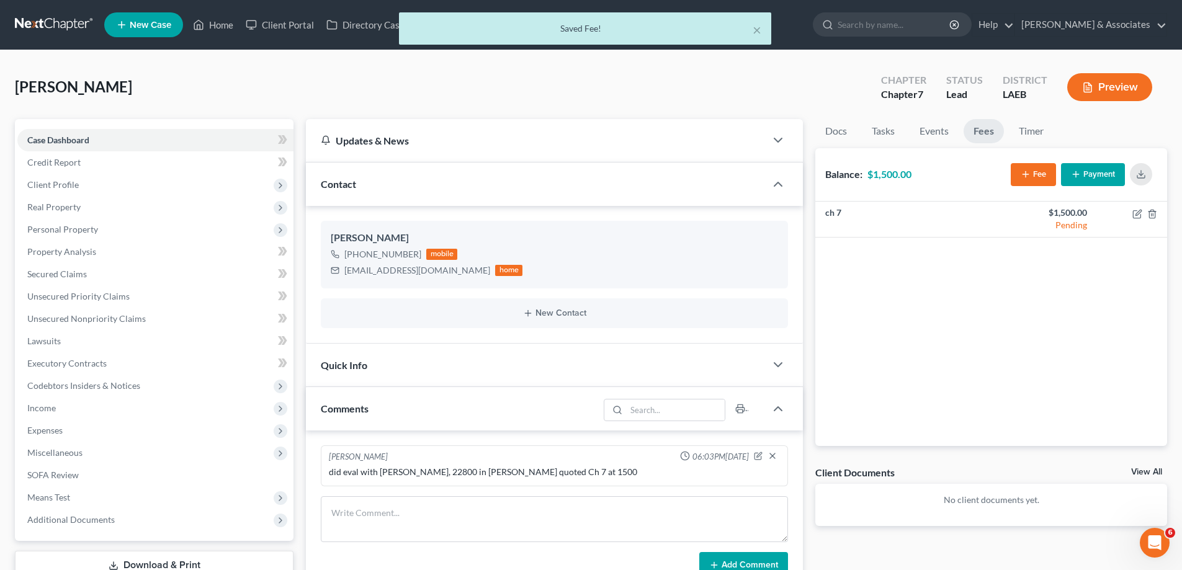
click at [1141, 469] on link "View All" at bounding box center [1146, 472] width 31 height 9
